Goal: Task Accomplishment & Management: Use online tool/utility

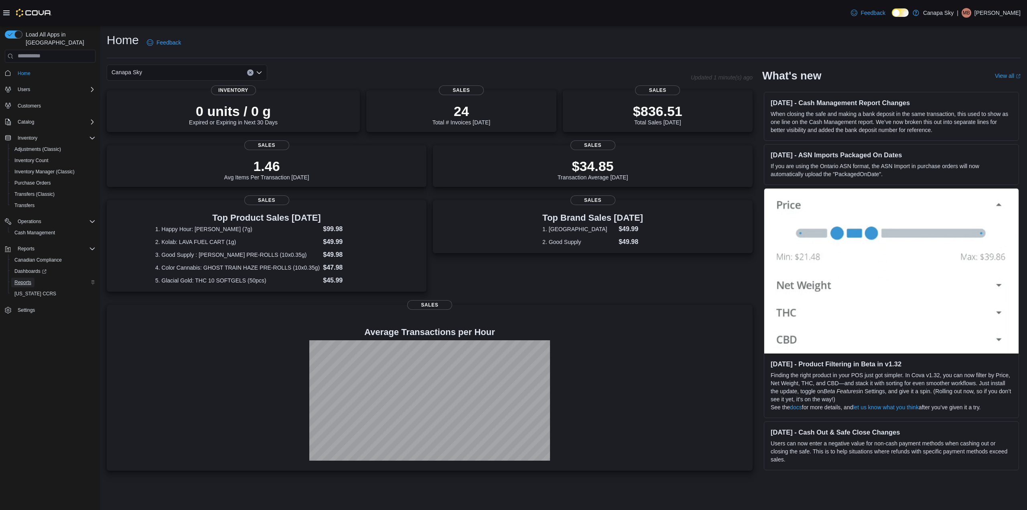
click at [34, 278] on link "Reports" at bounding box center [22, 283] width 23 height 10
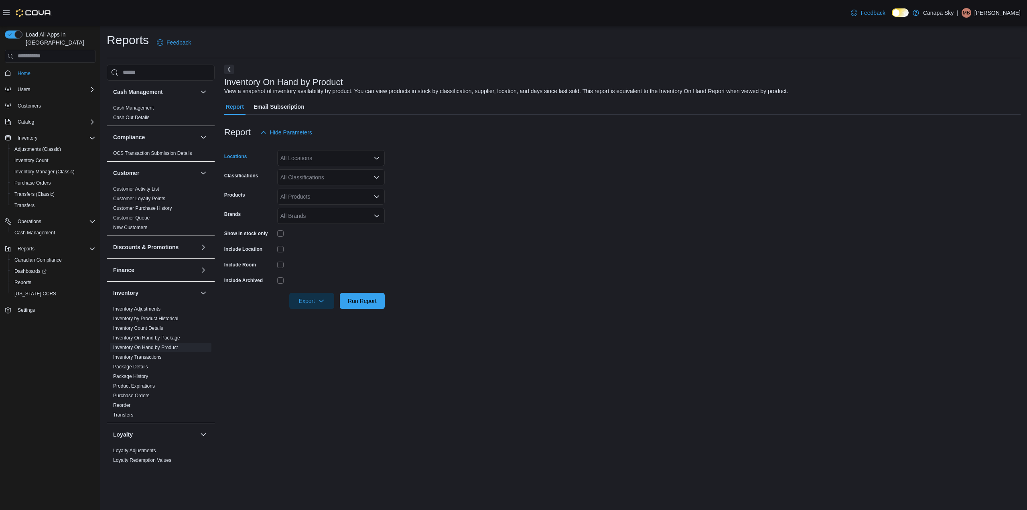
click at [376, 159] on icon "Open list of options" at bounding box center [376, 158] width 5 height 2
click at [345, 182] on div "#211- 16th Ave East" at bounding box center [331, 183] width 98 height 8
click at [370, 297] on span "Run Report" at bounding box center [362, 301] width 29 height 8
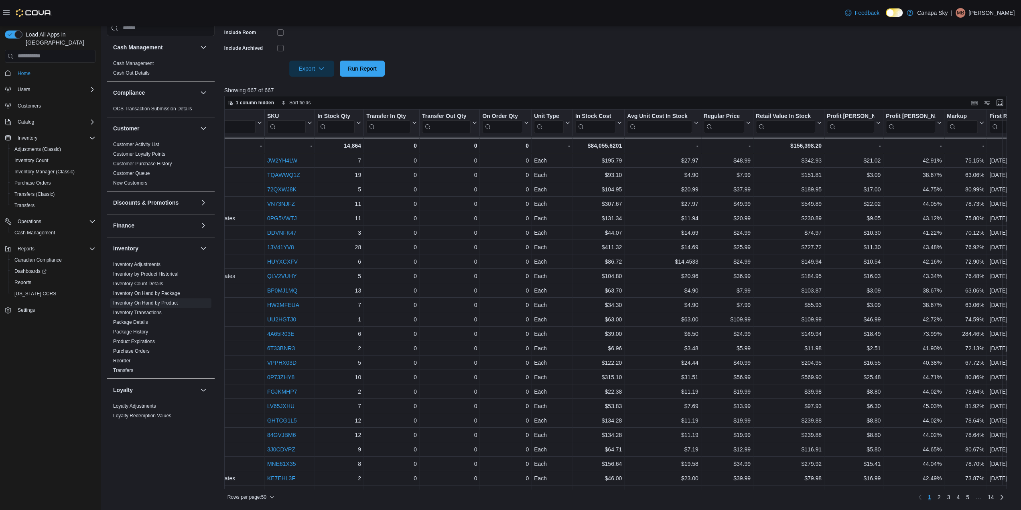
scroll to position [0, 297]
